Goal: Task Accomplishment & Management: Manage account settings

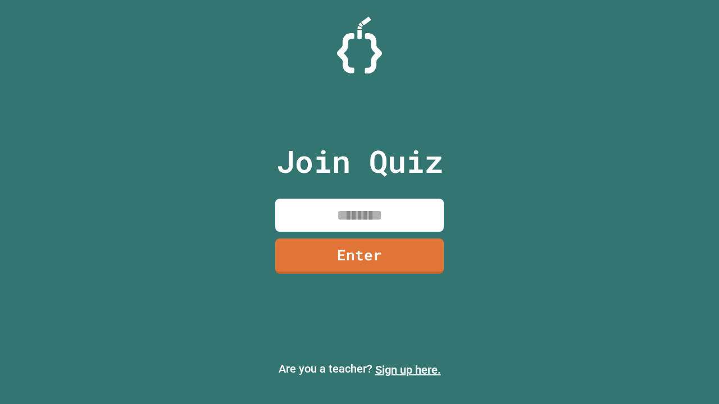
click at [408, 370] on link "Sign up here." at bounding box center [408, 369] width 66 height 13
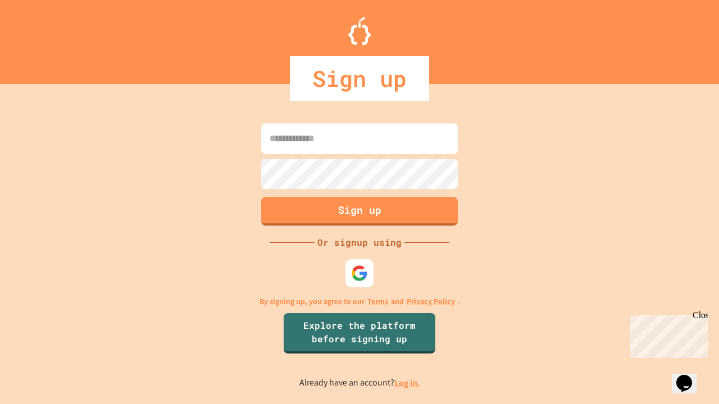
click at [408, 383] on link "Log in." at bounding box center [407, 384] width 26 height 12
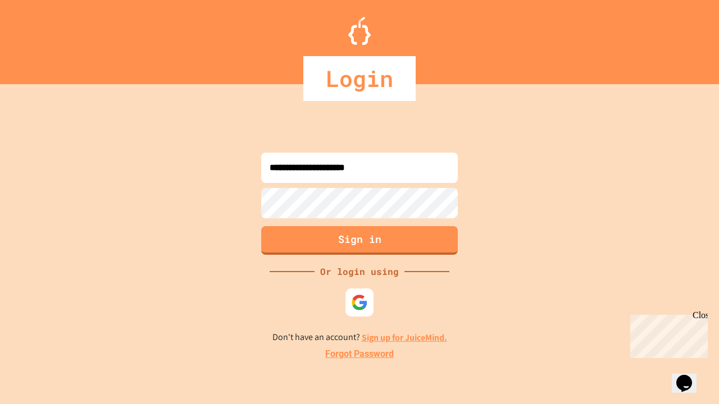
type input "**********"
